Goal: Information Seeking & Learning: Learn about a topic

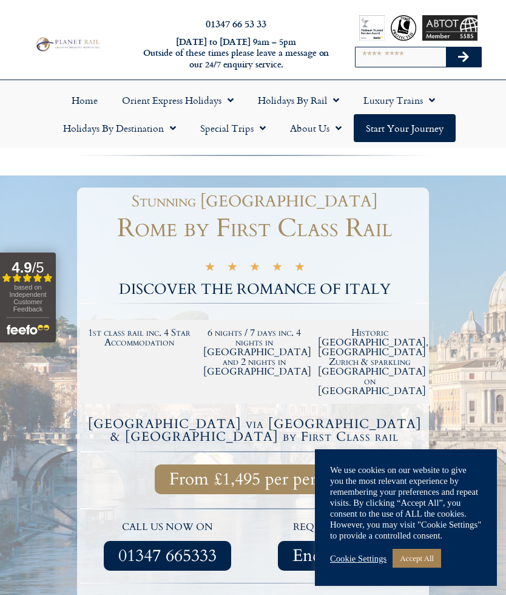
click at [417, 553] on link "Accept All" at bounding box center [417, 557] width 49 height 19
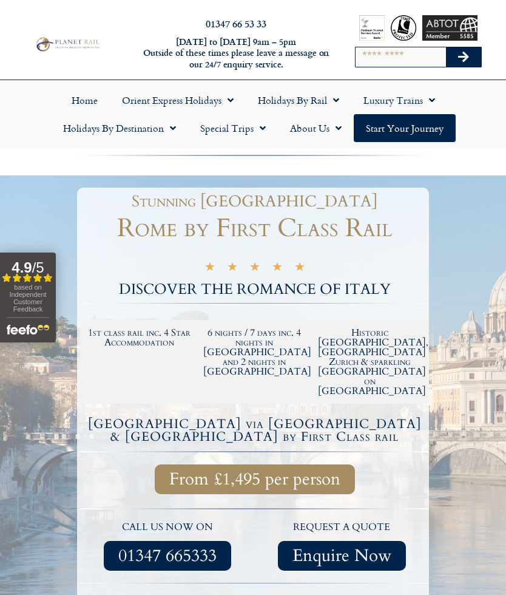
click at [169, 126] on span "Menu" at bounding box center [170, 128] width 12 height 22
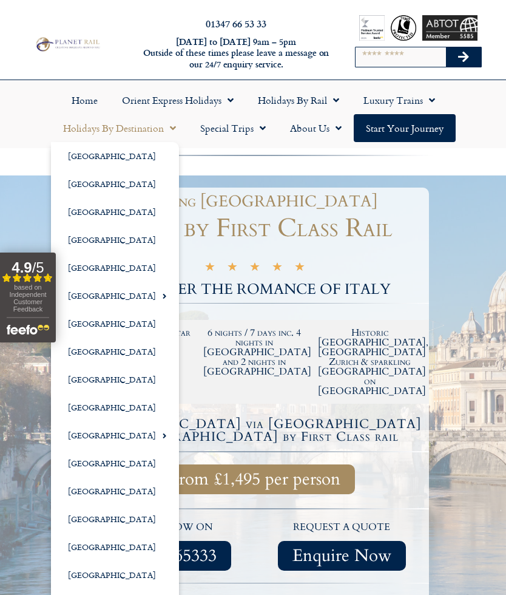
click at [451, 265] on div at bounding box center [253, 447] width 506 height 544
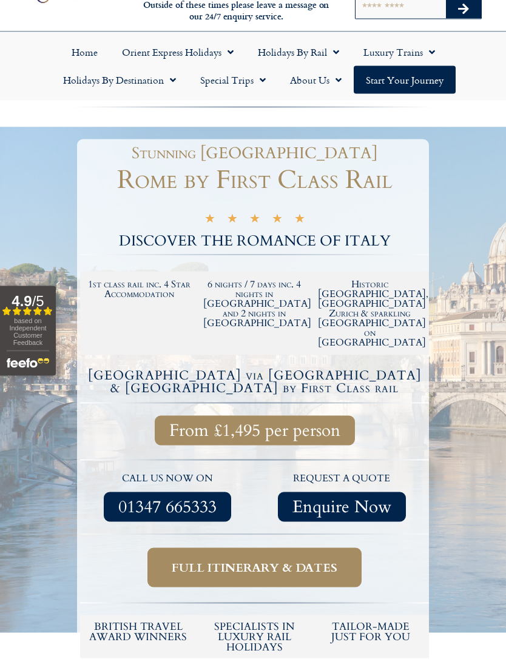
scroll to position [78, 0]
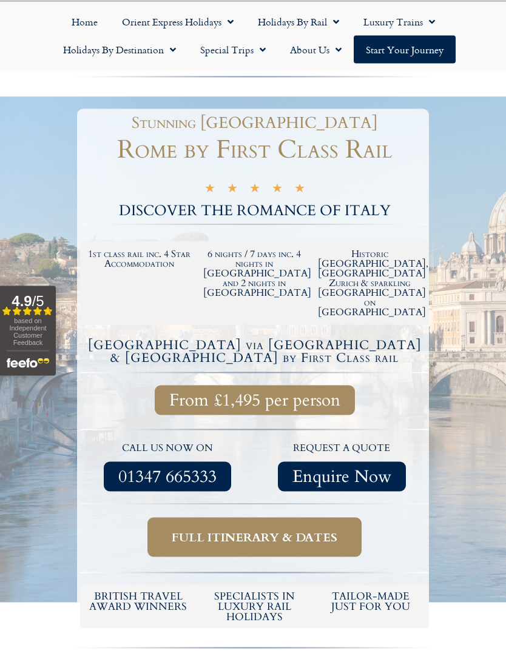
click at [258, 530] on span "Full itinerary & dates" at bounding box center [255, 537] width 166 height 15
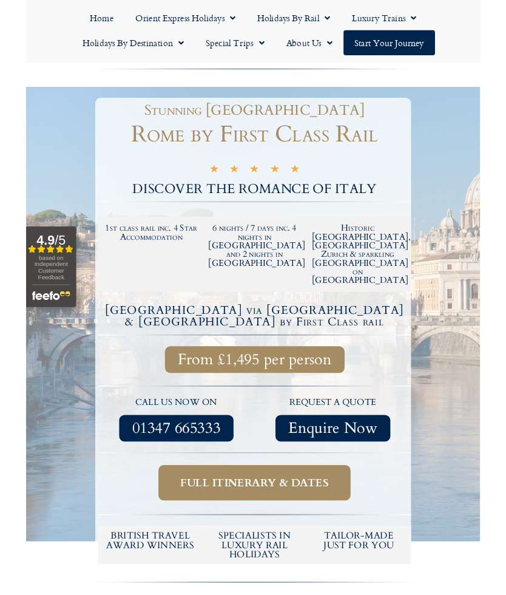
scroll to position [113, 0]
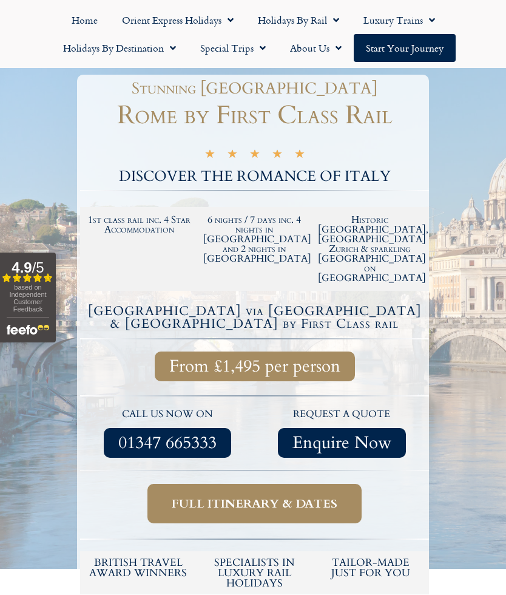
click at [288, 496] on span "Full itinerary & dates" at bounding box center [255, 503] width 166 height 15
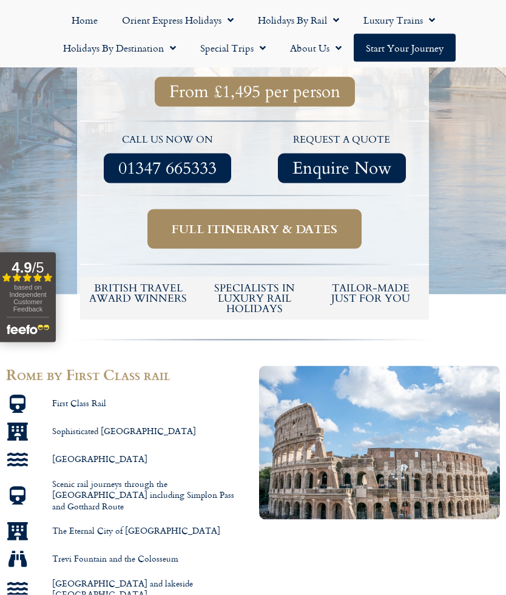
scroll to position [0, 0]
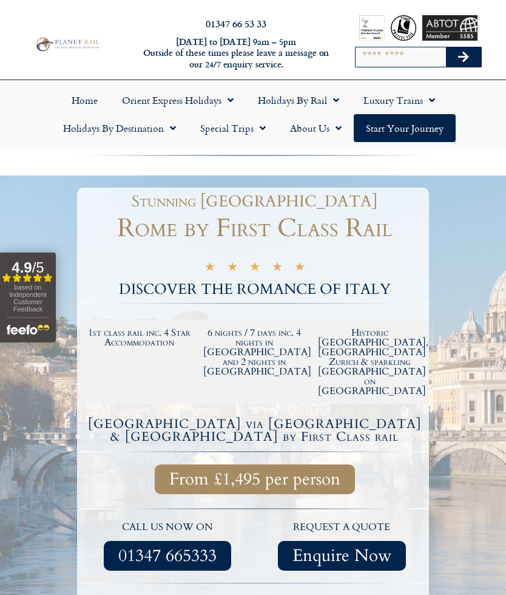
click at [328, 131] on link "About Us" at bounding box center [316, 128] width 76 height 28
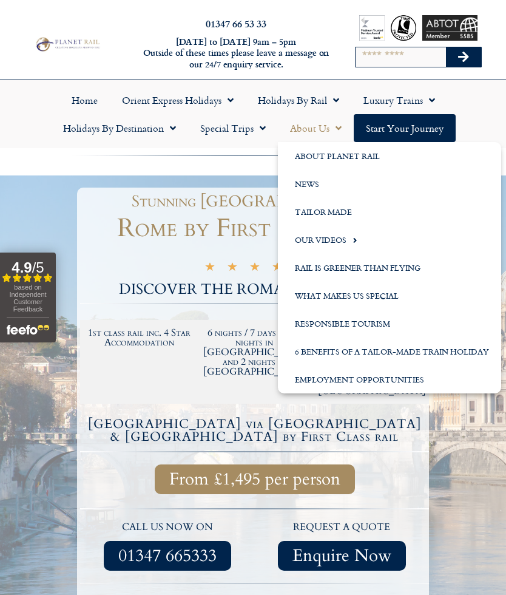
click at [366, 349] on link "6 Benefits of a Tailor-Made Train Holiday" at bounding box center [389, 351] width 223 height 28
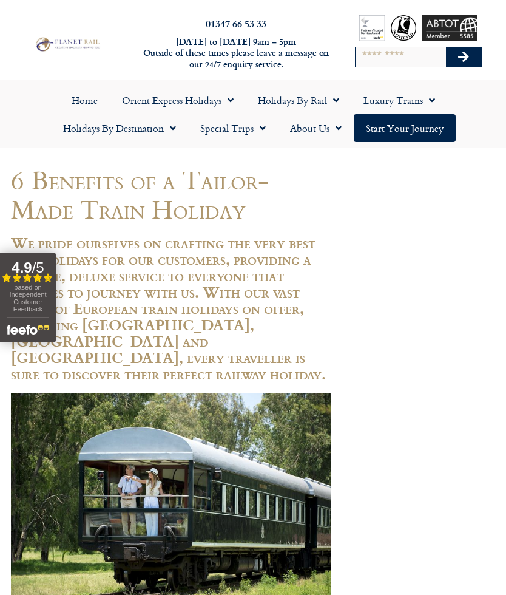
click at [169, 127] on span "Menu" at bounding box center [170, 128] width 12 height 22
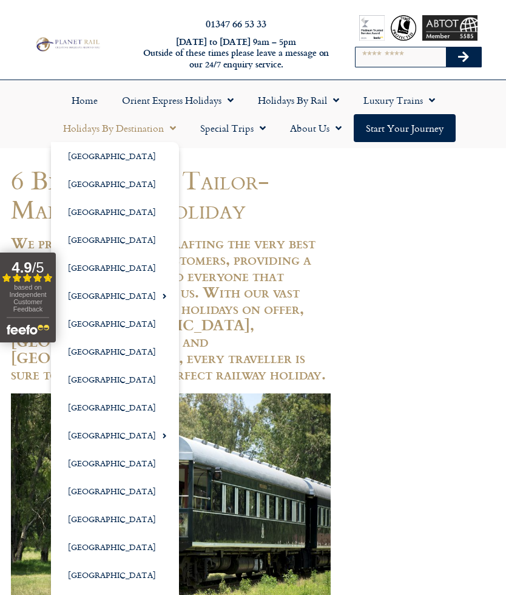
click at [92, 406] on link "[GEOGRAPHIC_DATA]" at bounding box center [115, 407] width 128 height 28
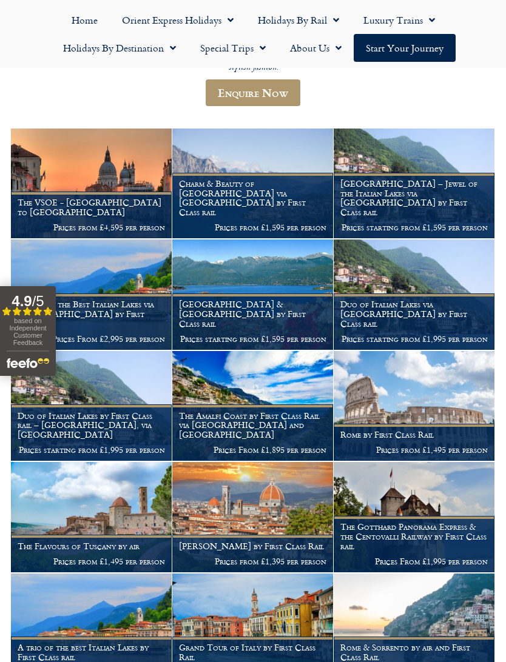
scroll to position [261, 0]
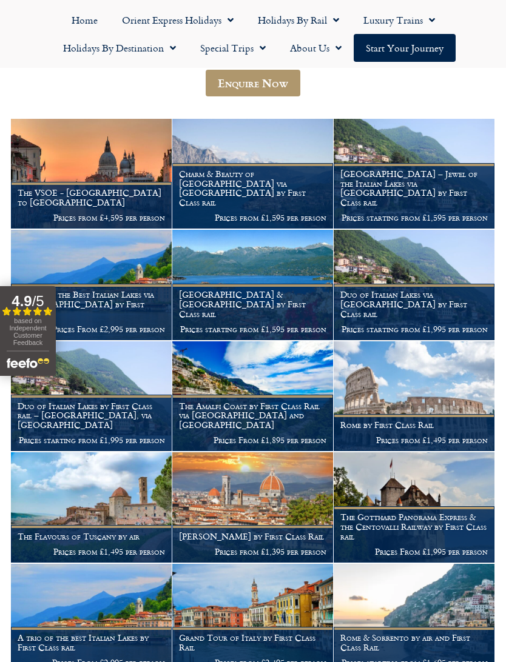
click at [418, 381] on img at bounding box center [414, 397] width 161 height 110
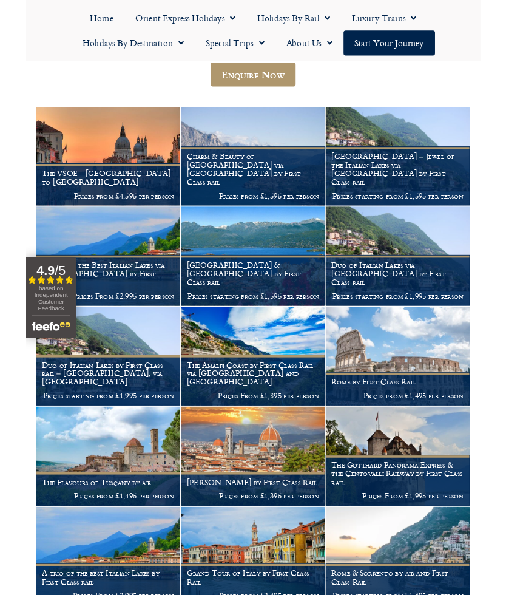
scroll to position [295, 0]
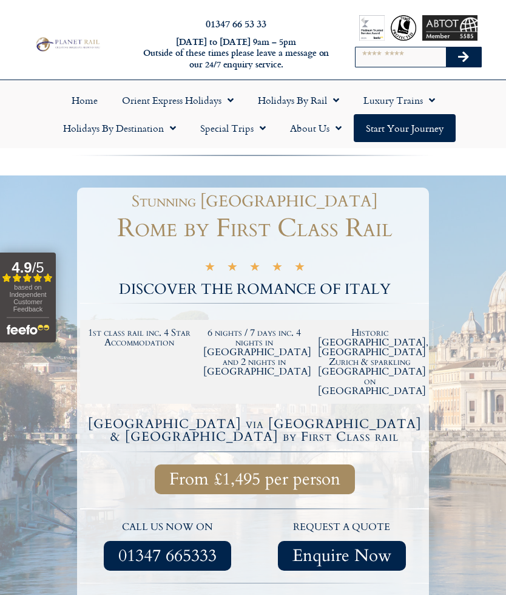
click at [260, 471] on span "From £1,495 per person" at bounding box center [254, 478] width 171 height 15
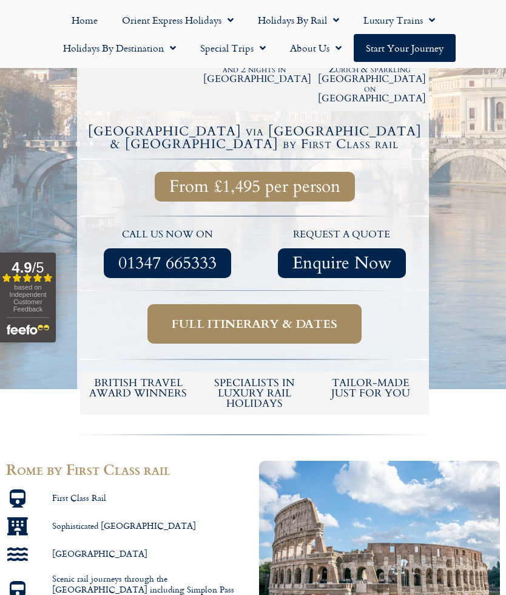
scroll to position [277, 0]
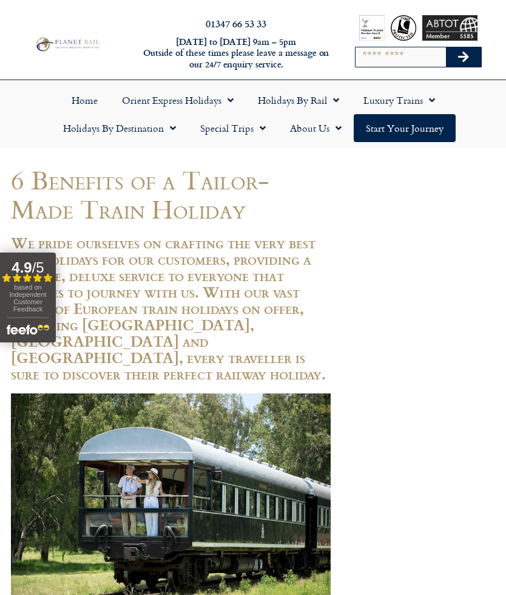
click at [263, 132] on span "Menu" at bounding box center [260, 128] width 12 height 22
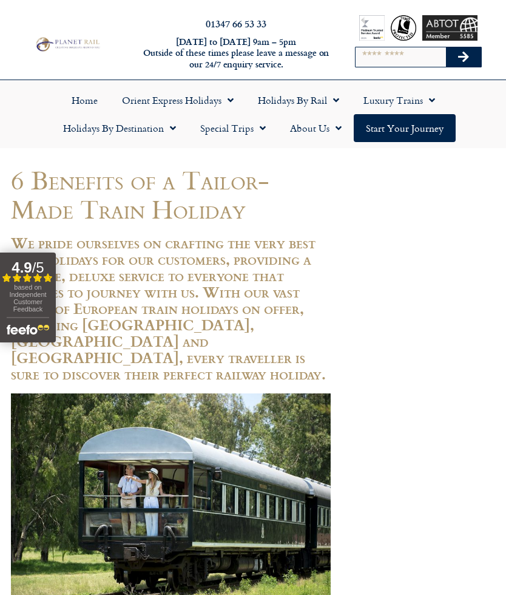
click at [335, 103] on span "Menu" at bounding box center [333, 100] width 12 height 22
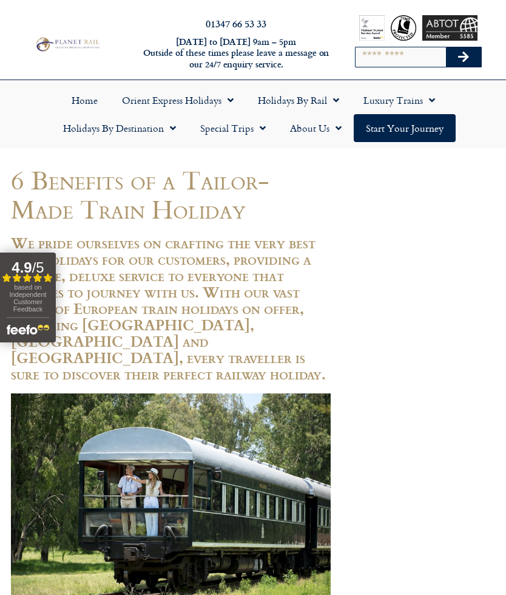
click at [427, 101] on span "Menu" at bounding box center [429, 100] width 12 height 22
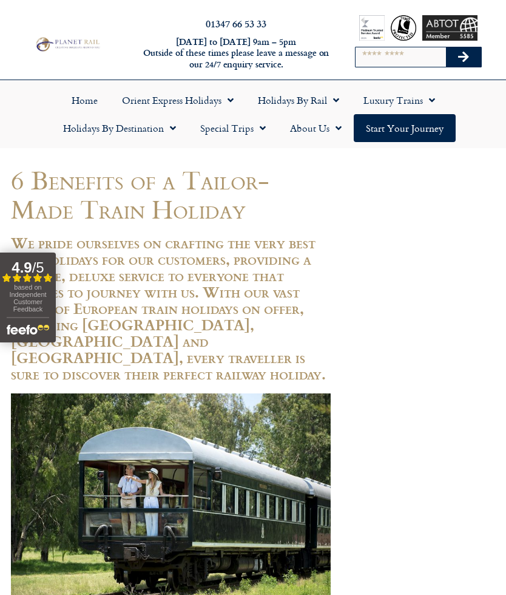
click at [76, 107] on link "Home" at bounding box center [84, 100] width 50 height 28
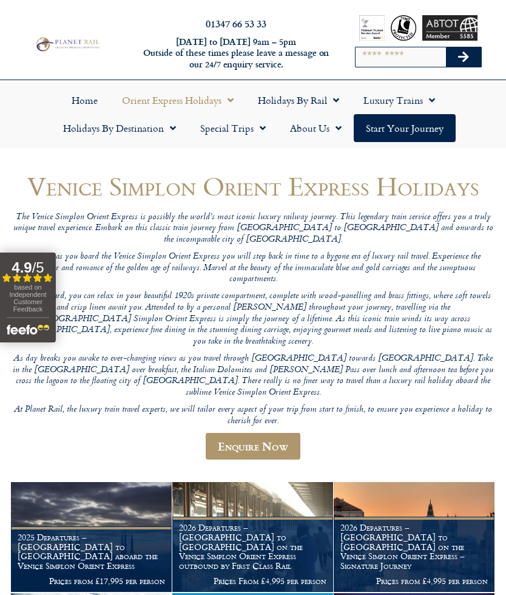
click at [84, 96] on link "Home" at bounding box center [84, 100] width 50 height 28
click at [87, 103] on link "Home" at bounding box center [84, 100] width 50 height 28
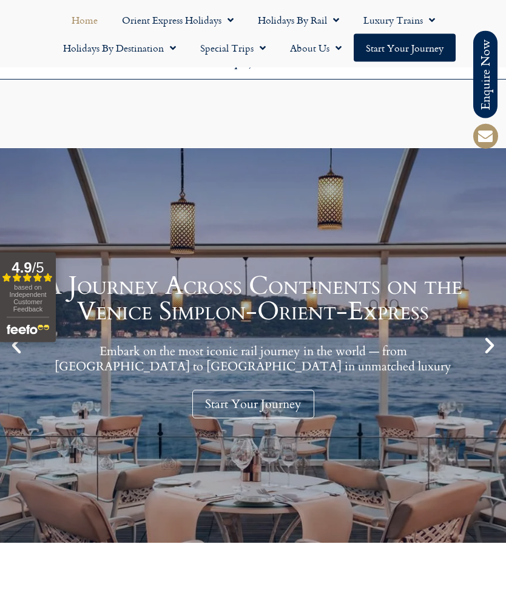
scroll to position [1765, 0]
